Goal: Complete application form

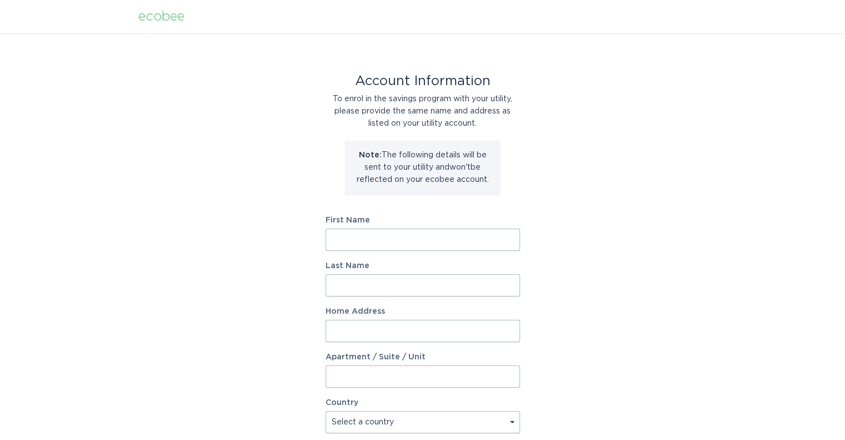
click at [382, 237] on input "First Name" at bounding box center [423, 239] width 195 height 22
type input "Grant"
type input "[PERSON_NAME]"
type input "[STREET_ADDRESS][PERSON_NAME]"
select select "CA"
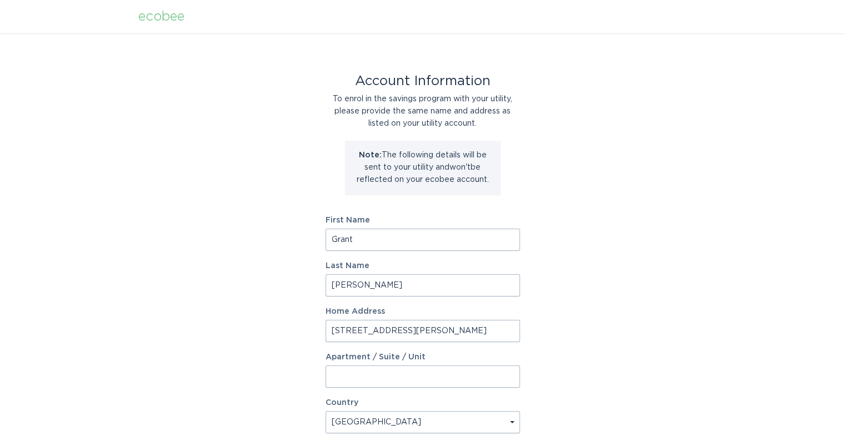
type input "[GEOGRAPHIC_DATA]"
type input "N3C 3N1"
select select "ON"
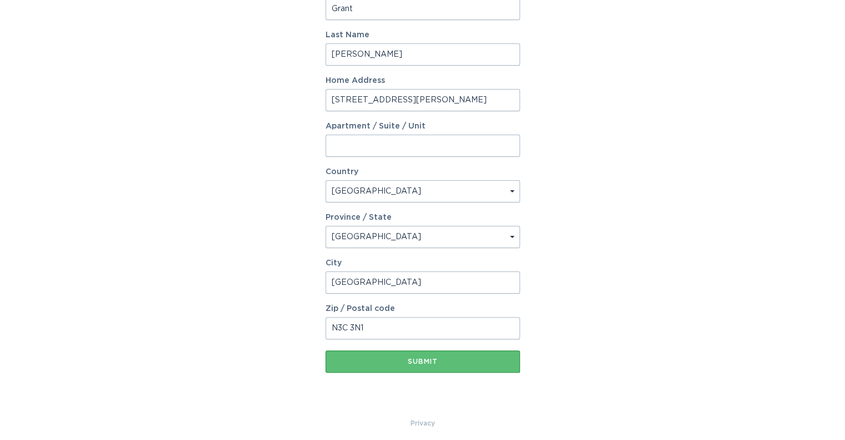
scroll to position [236, 0]
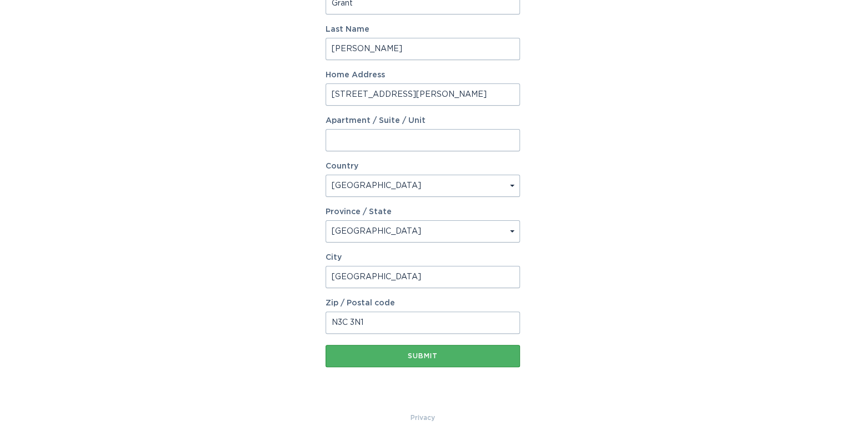
click at [427, 354] on div "Submit" at bounding box center [422, 355] width 183 height 7
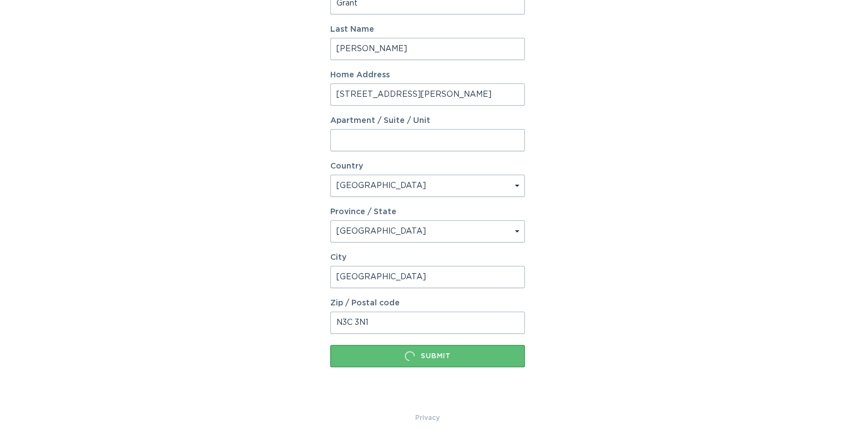
scroll to position [0, 0]
